Goal: Browse casually

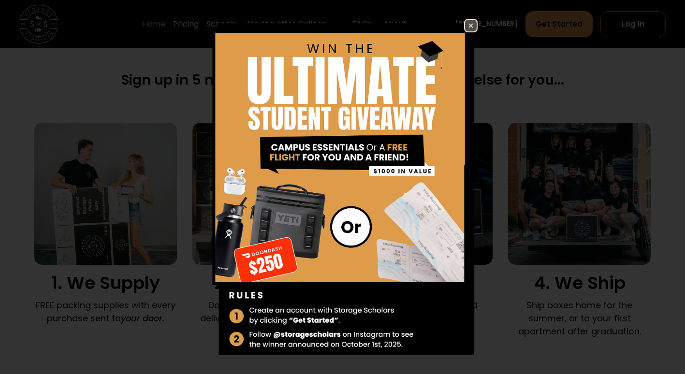
scroll to position [593, 0]
click at [465, 25] on img at bounding box center [471, 26] width 12 height 12
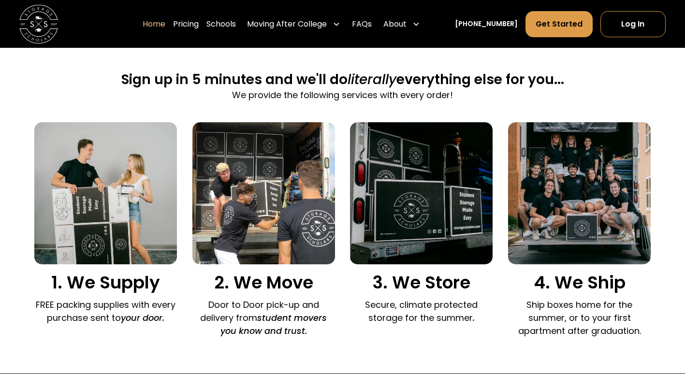
click at [44, 275] on h3 "1. We Supply" at bounding box center [105, 282] width 143 height 21
click at [59, 262] on img at bounding box center [105, 193] width 143 height 143
click at [72, 286] on h3 "1. We Supply" at bounding box center [105, 282] width 143 height 21
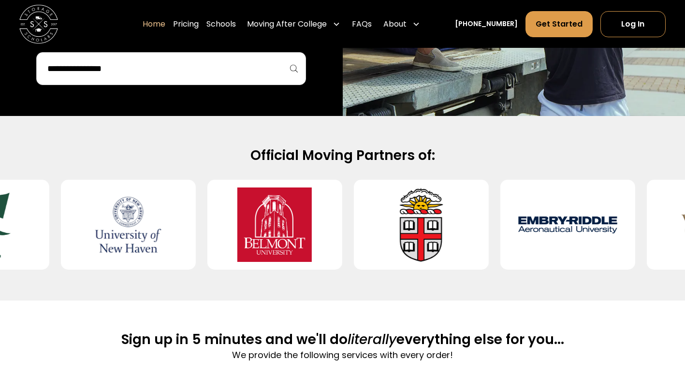
scroll to position [326, 0]
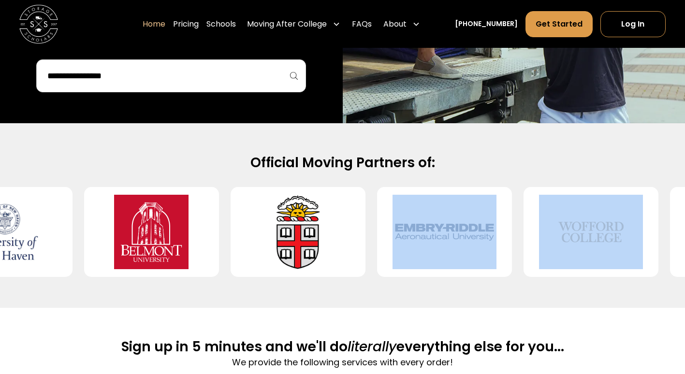
drag, startPoint x: 535, startPoint y: 254, endPoint x: 419, endPoint y: 256, distance: 116.0
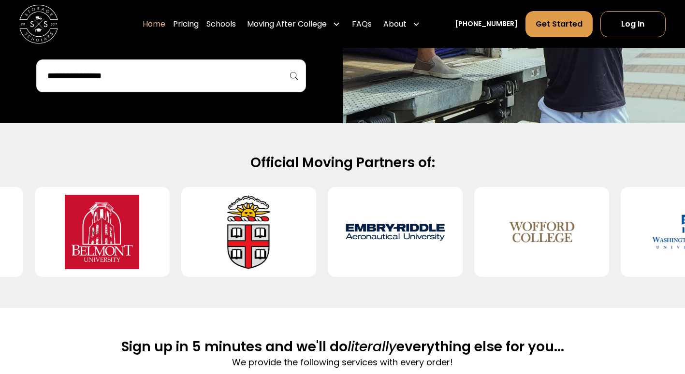
drag, startPoint x: 419, startPoint y: 256, endPoint x: 507, endPoint y: 310, distance: 103.3
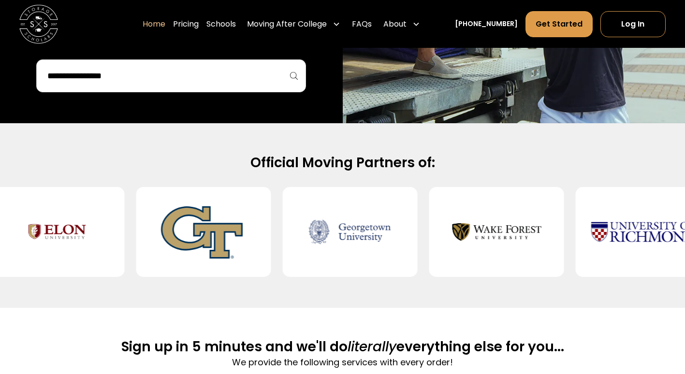
click at [471, 134] on div "Official Moving Partners of:" at bounding box center [342, 215] width 685 height 185
